Goal: Task Accomplishment & Management: Use online tool/utility

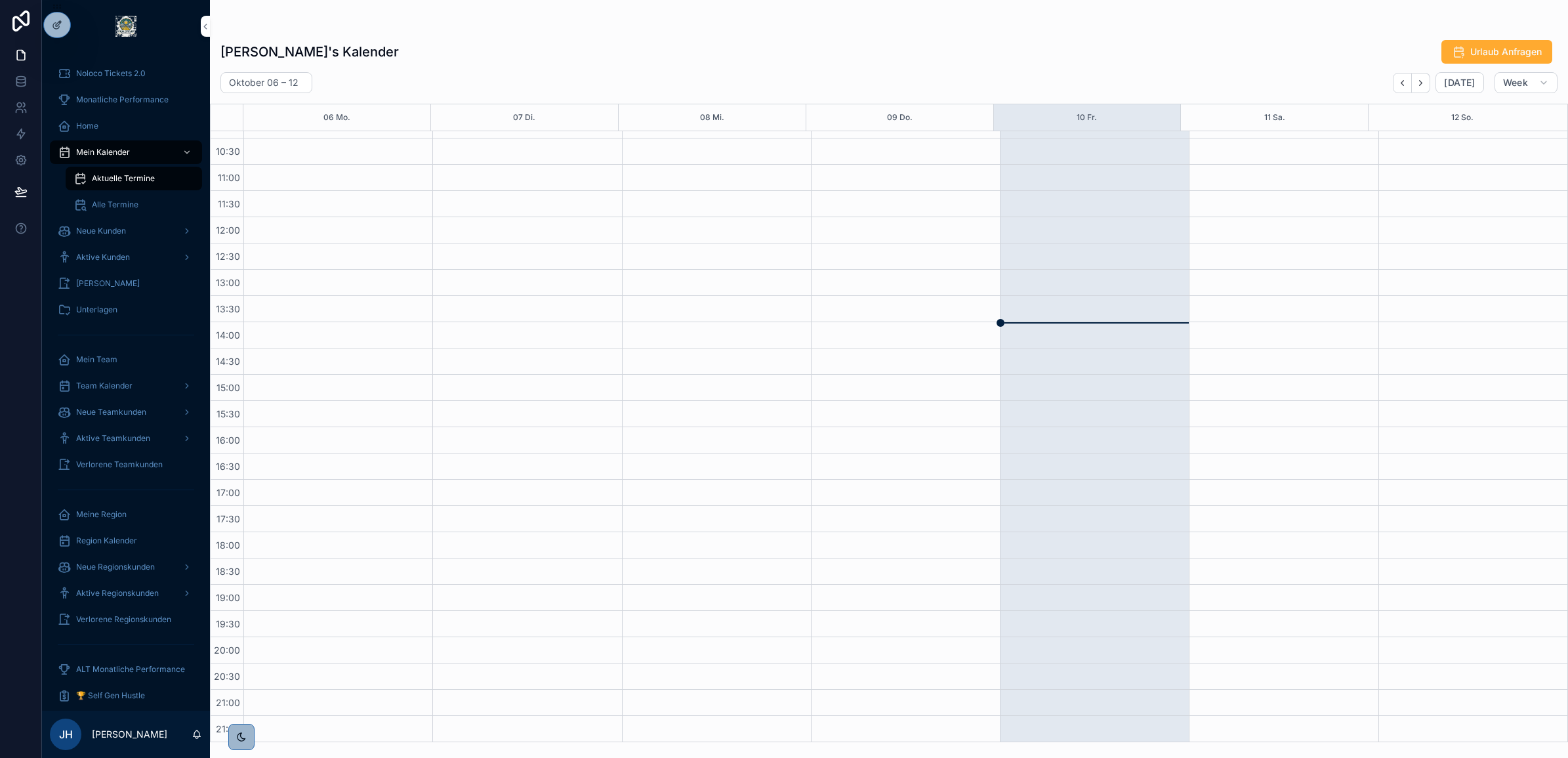
scroll to position [228, 0]
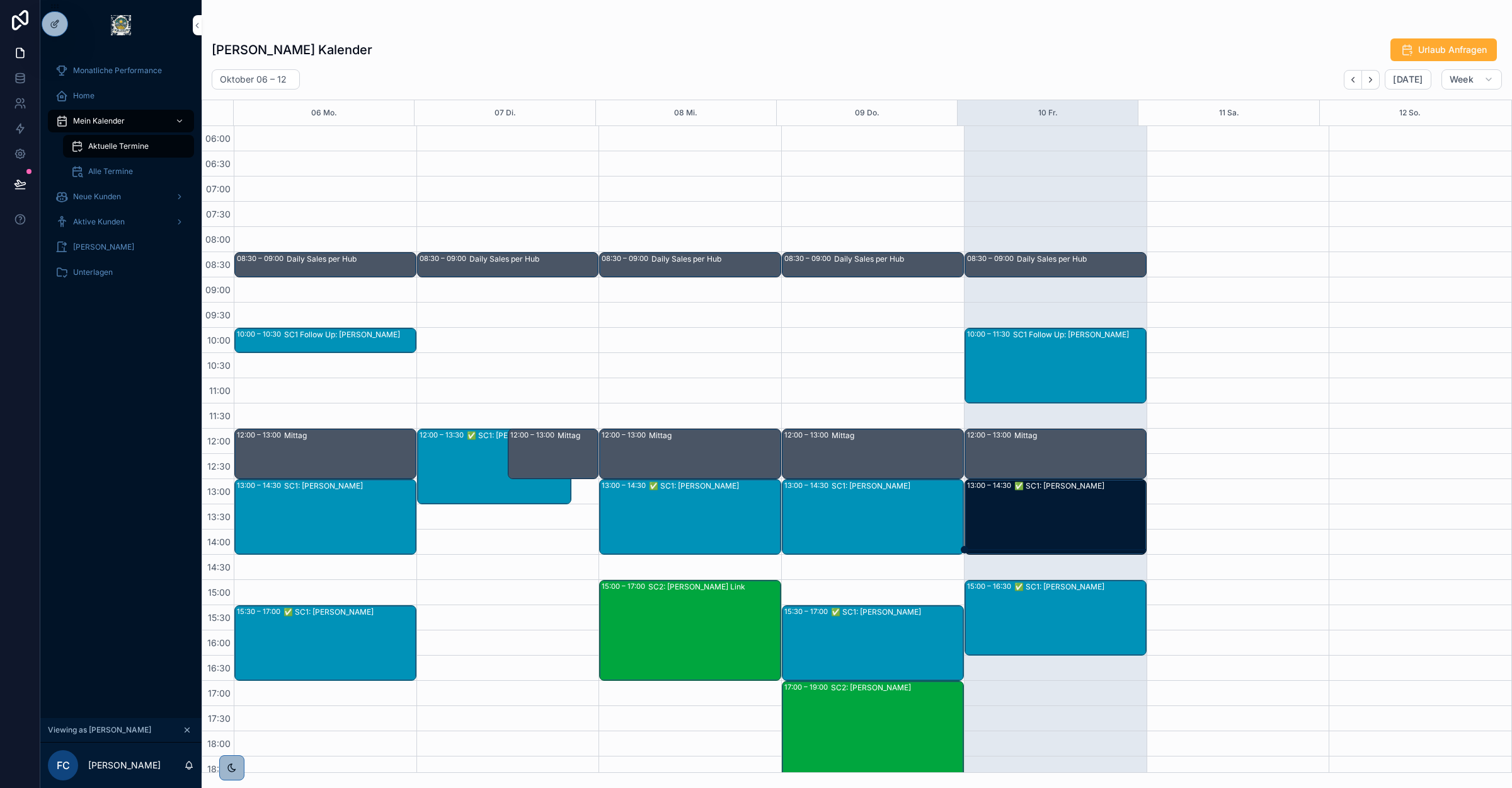
scroll to position [159, 0]
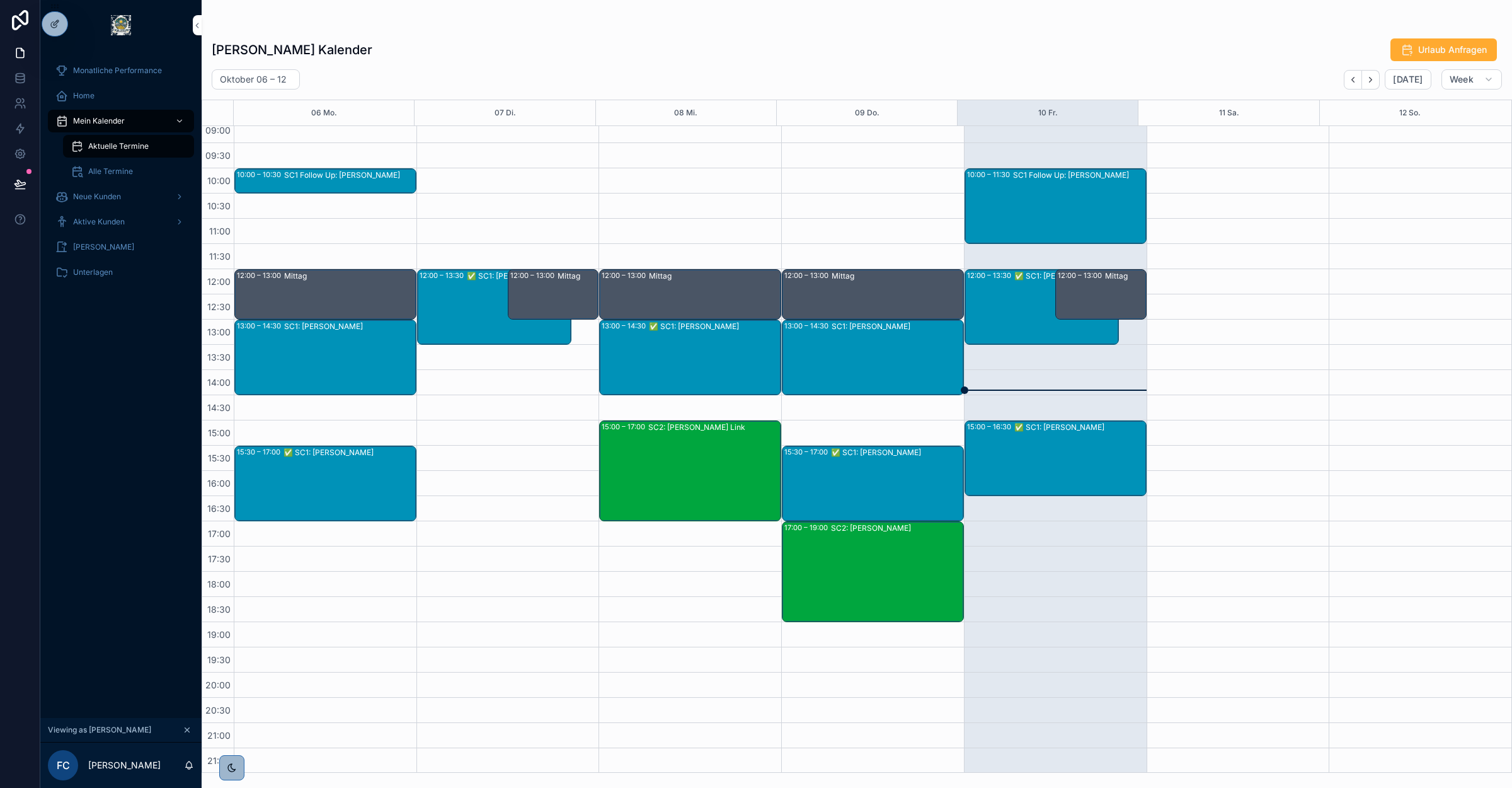
click at [0, 0] on icon at bounding box center [0, 0] width 0 height 0
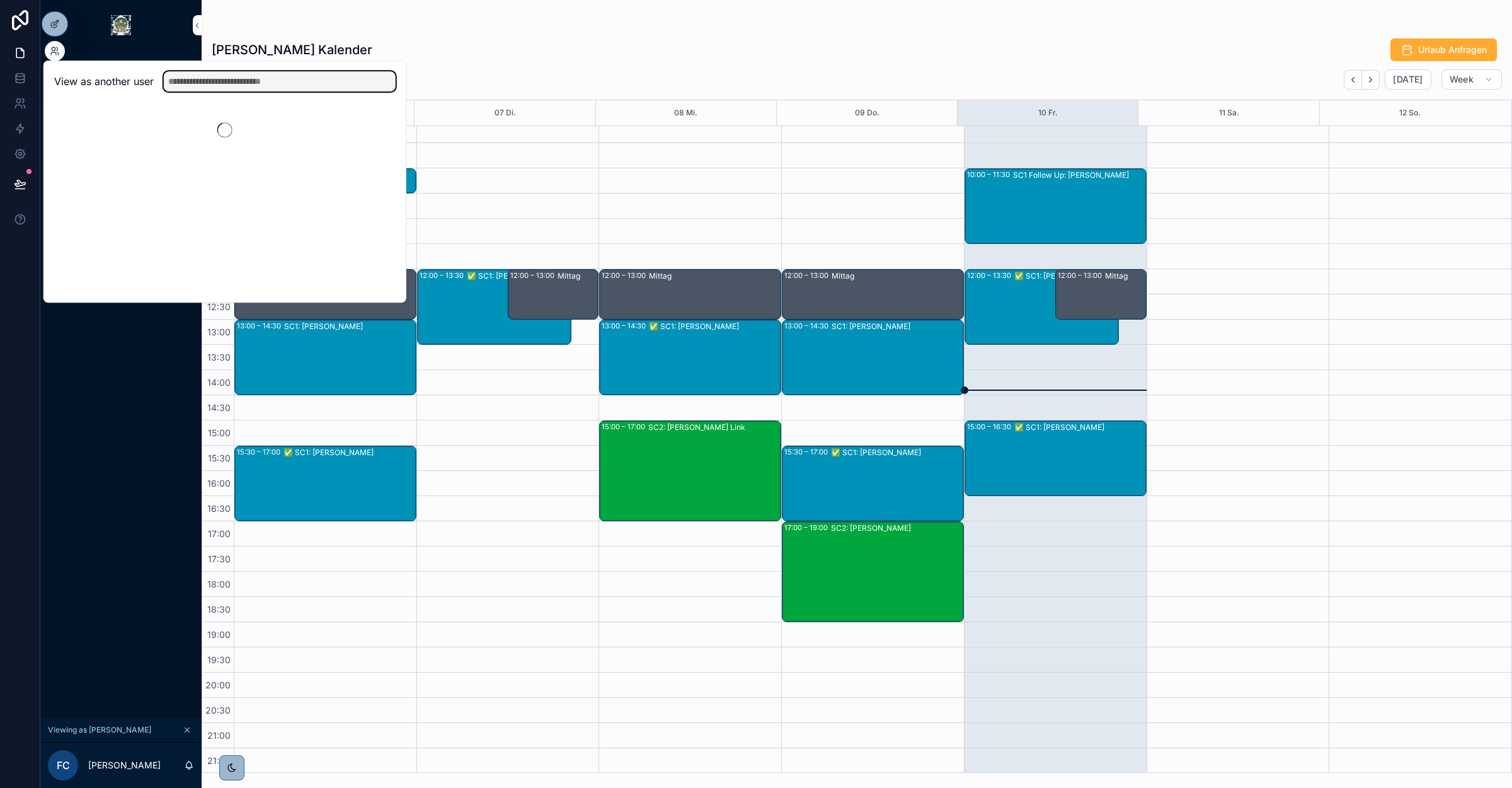
click at [263, 87] on input "text" at bounding box center [280, 81] width 232 height 20
type input "****"
click at [0, 0] on button "Select" at bounding box center [0, 0] width 0 height 0
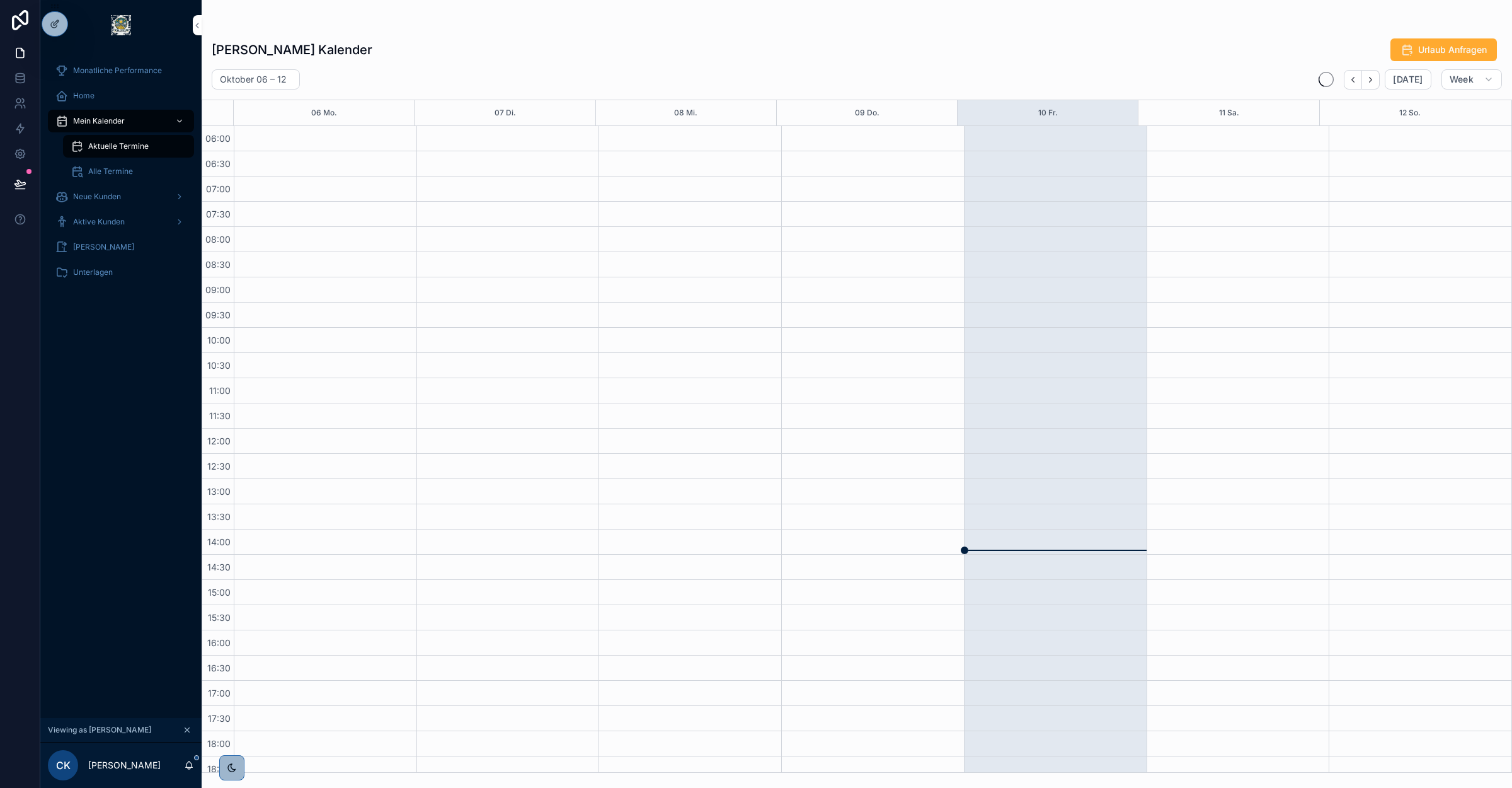
scroll to position [161, 0]
